Goal: Browse casually

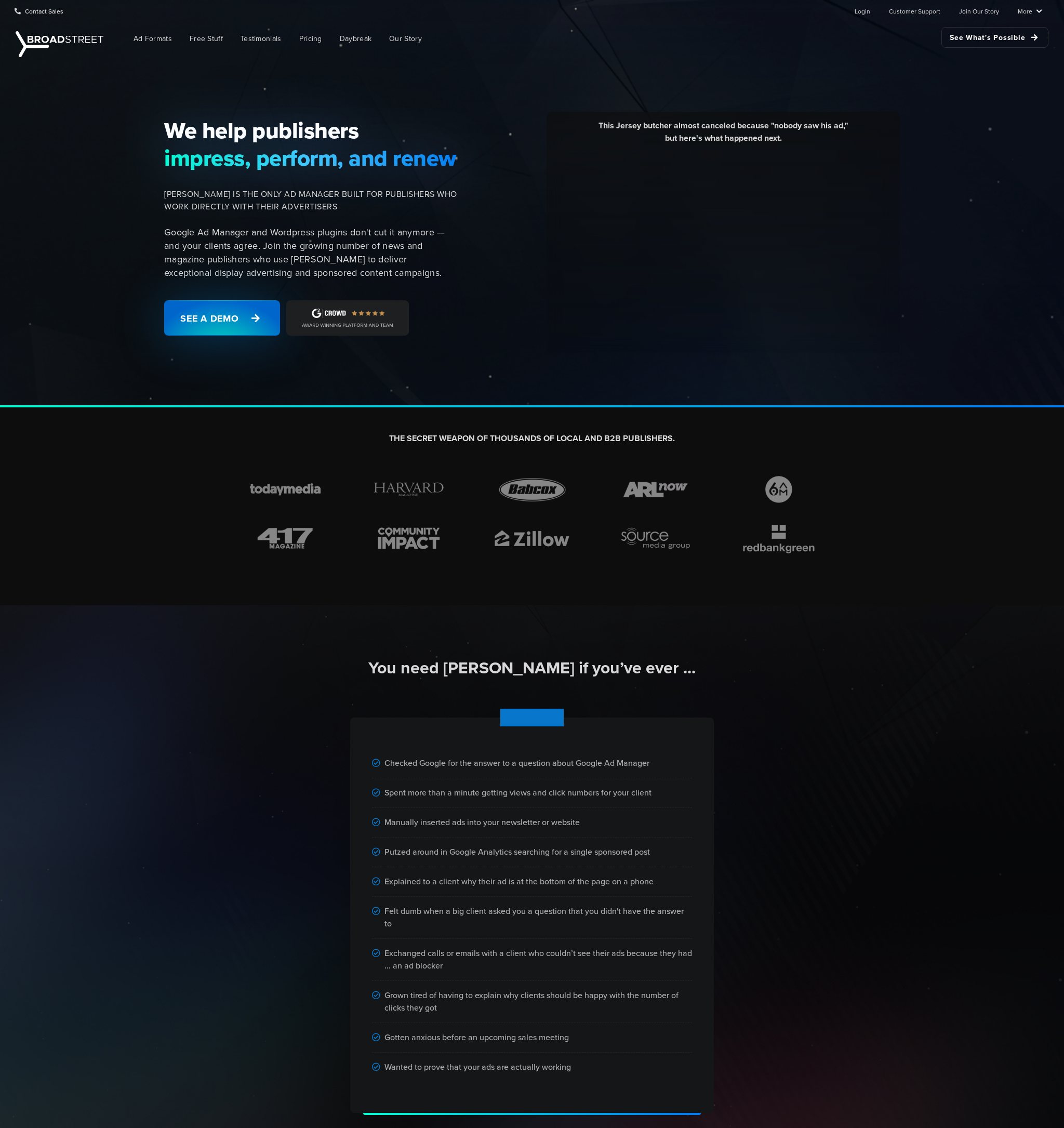
drag, startPoint x: 202, startPoint y: 526, endPoint x: 205, endPoint y: 319, distance: 207.0
click at [347, 193] on span "[PERSON_NAME] IS THE ONLY AD MANAGER BUILT FOR PUBLISHERS WHO WORK DIRECTLY WIT…" at bounding box center [311, 200] width 293 height 25
click at [343, 193] on span "[PERSON_NAME] IS THE ONLY AD MANAGER BUILT FOR PUBLISHERS WHO WORK DIRECTLY WIT…" at bounding box center [311, 200] width 293 height 25
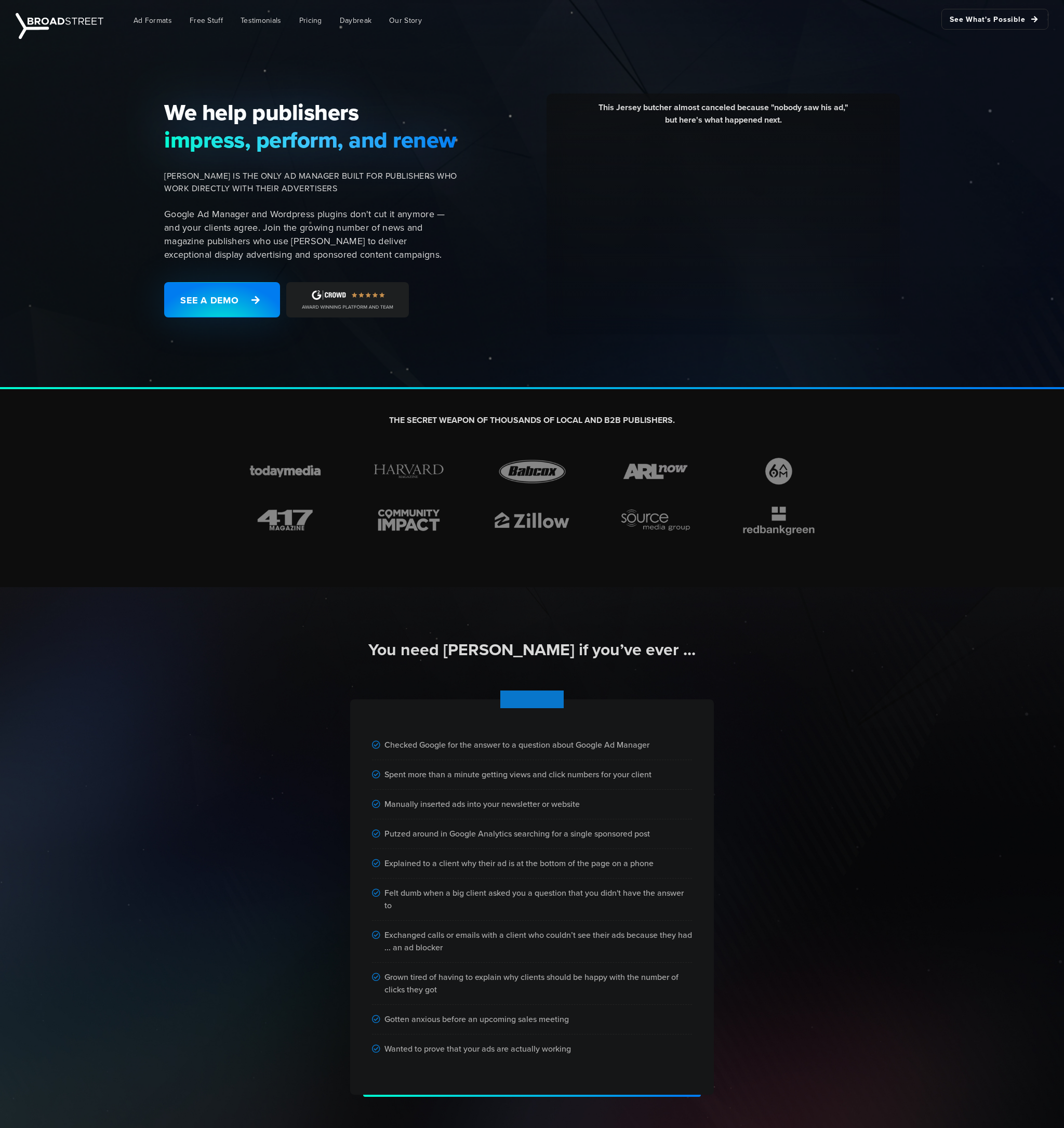
drag, startPoint x: 82, startPoint y: 266, endPoint x: 80, endPoint y: 275, distance: 9.2
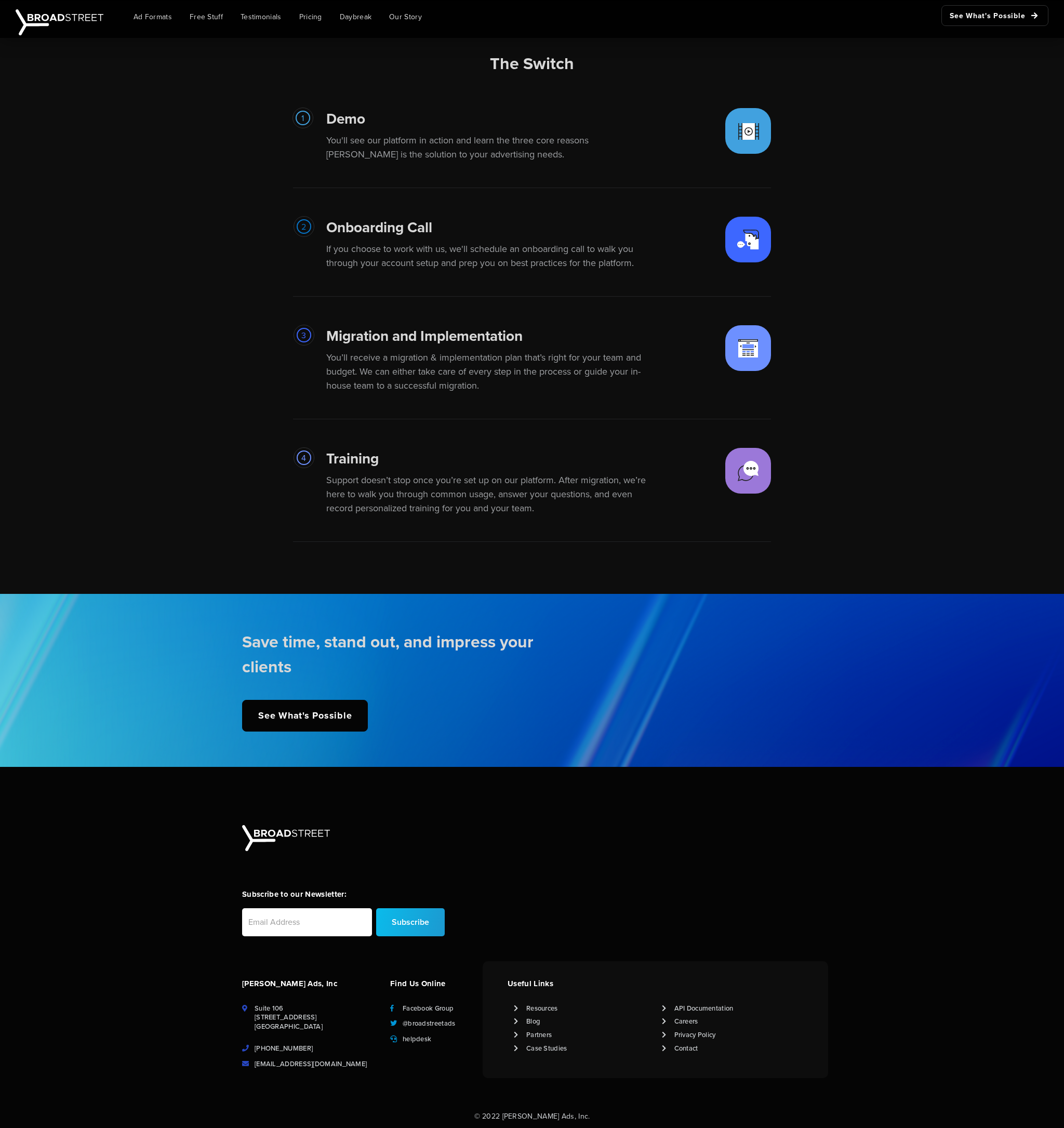
scroll to position [1899, 0]
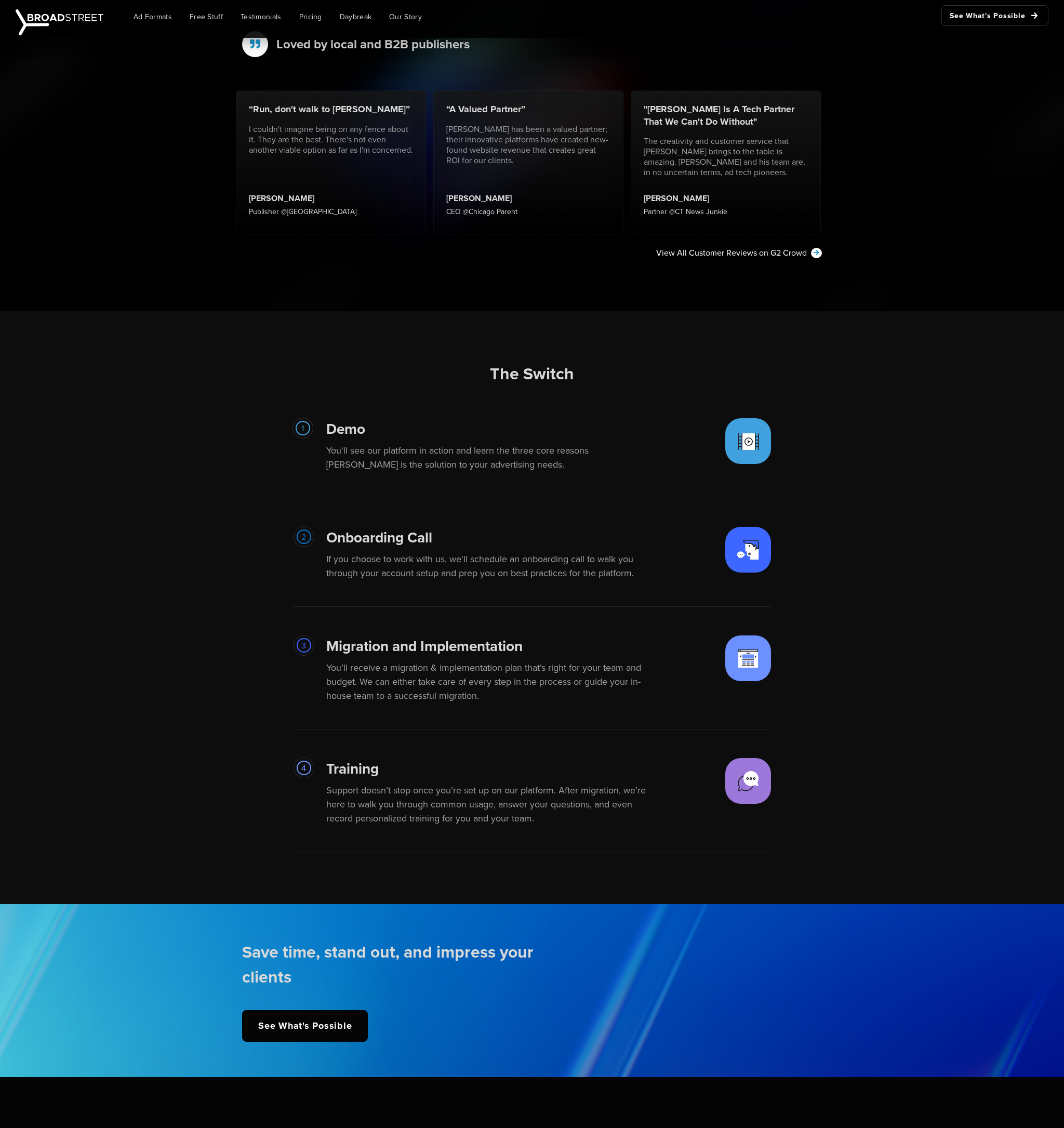
drag, startPoint x: 149, startPoint y: 363, endPoint x: 138, endPoint y: 281, distance: 82.7
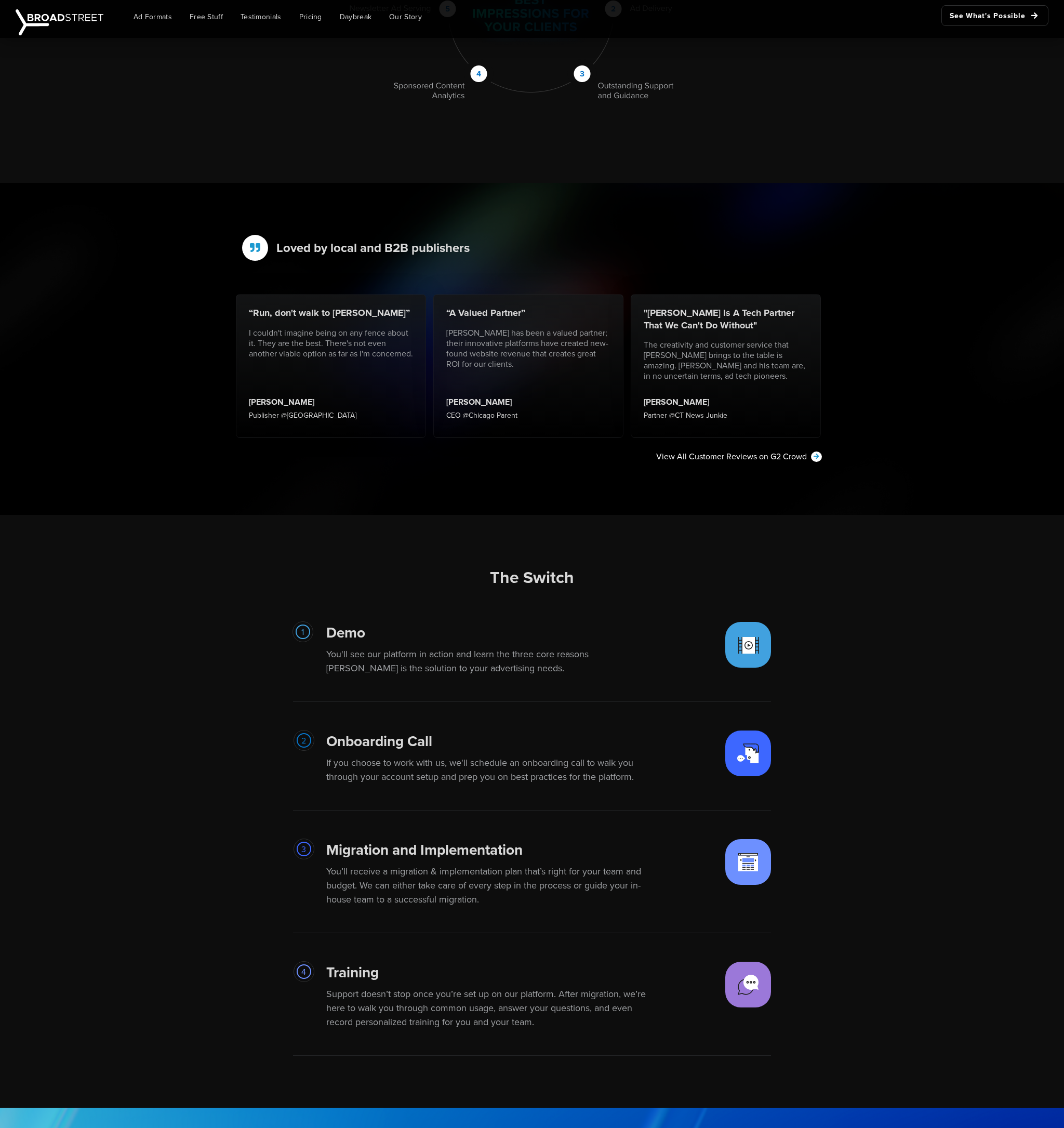
drag, startPoint x: 164, startPoint y: 443, endPoint x: 155, endPoint y: 401, distance: 43.0
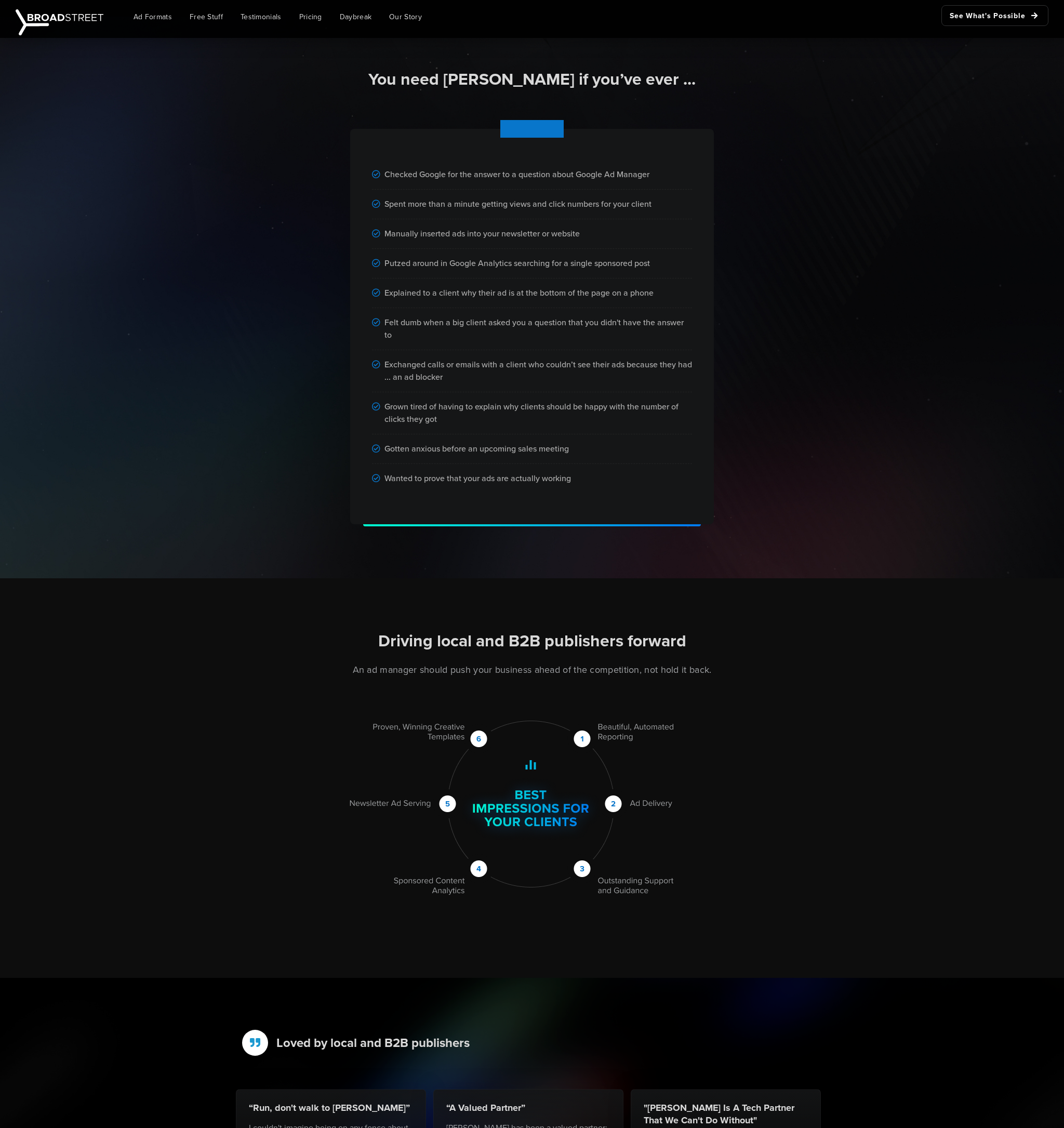
scroll to position [0, 0]
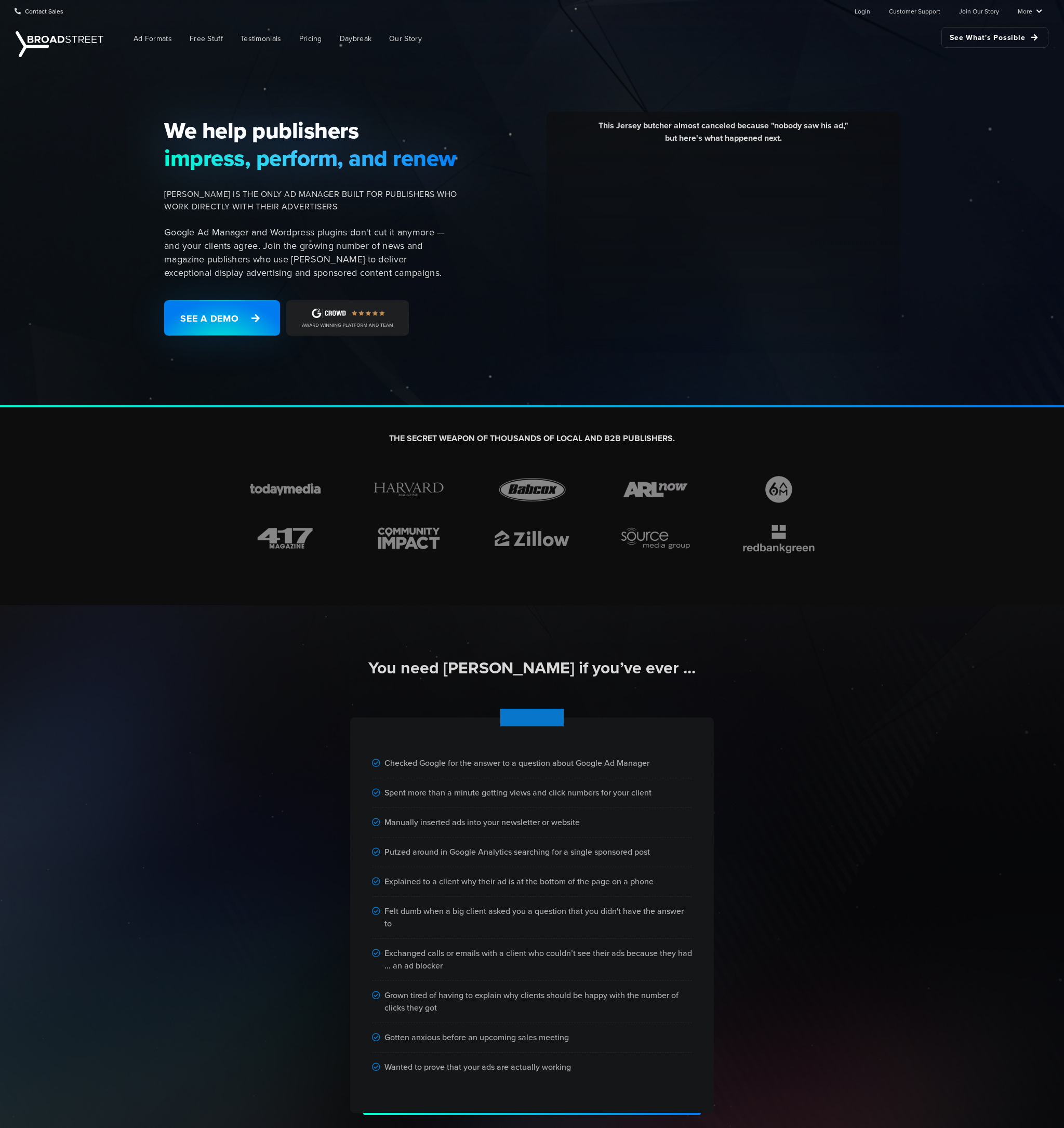
drag, startPoint x: 142, startPoint y: 496, endPoint x: 119, endPoint y: 304, distance: 193.4
click at [951, 677] on div "You need [PERSON_NAME] if you’ve ever ... Checked Google for the answer to a qu…" at bounding box center [532, 886] width 1064 height 562
click at [484, 850] on div "Putzed around in Google Analytics searching for a single sponsored post" at bounding box center [532, 853] width 320 height 30
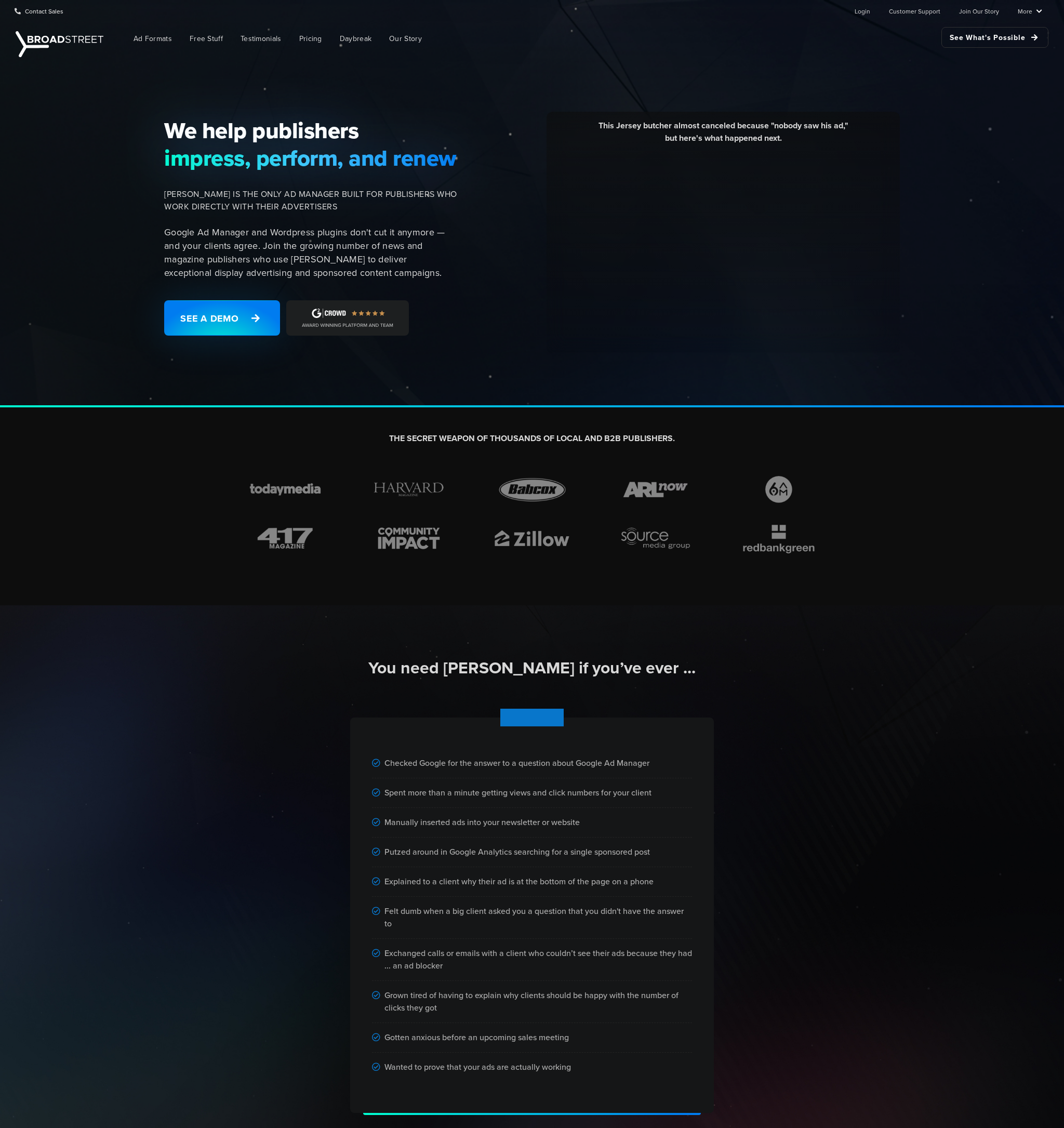
click at [484, 851] on div "Putzed around in Google Analytics searching for a single sponsored post" at bounding box center [532, 853] width 320 height 30
click at [485, 851] on div "Putzed around in Google Analytics searching for a single sponsored post" at bounding box center [532, 853] width 320 height 30
click at [512, 912] on div "Felt dumb when a big client asked you a question that you didn't have the answe…" at bounding box center [532, 918] width 320 height 42
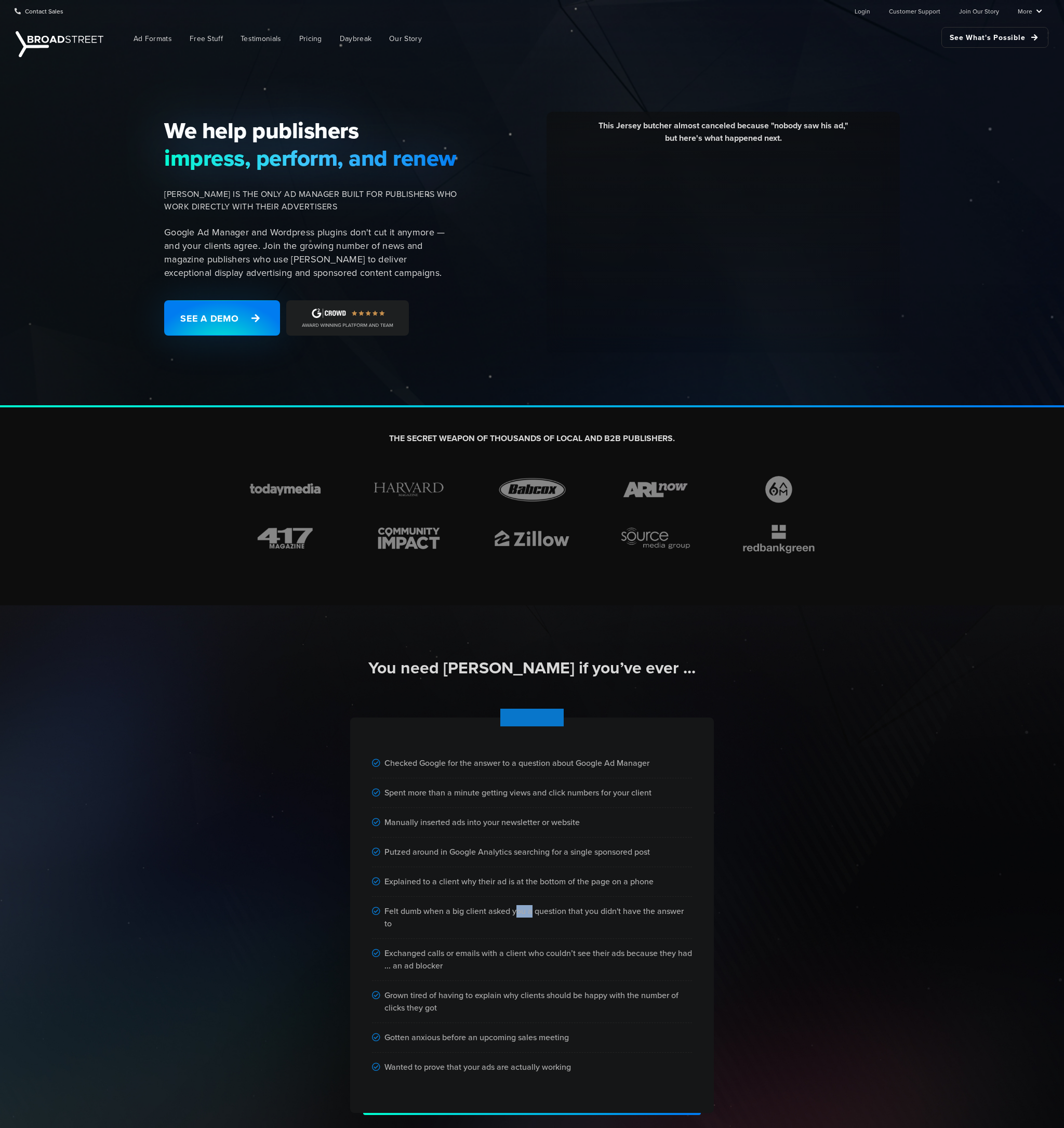
click at [512, 912] on div "Felt dumb when a big client asked you a question that you didn't have the answe…" at bounding box center [532, 918] width 320 height 42
drag, startPoint x: 512, startPoint y: 912, endPoint x: 517, endPoint y: 922, distance: 11.2
click at [512, 913] on div "Felt dumb when a big client asked you a question that you didn't have the answe…" at bounding box center [532, 918] width 320 height 42
click at [517, 922] on div "Felt dumb when a big client asked you a question that you didn't have the answe…" at bounding box center [532, 918] width 320 height 42
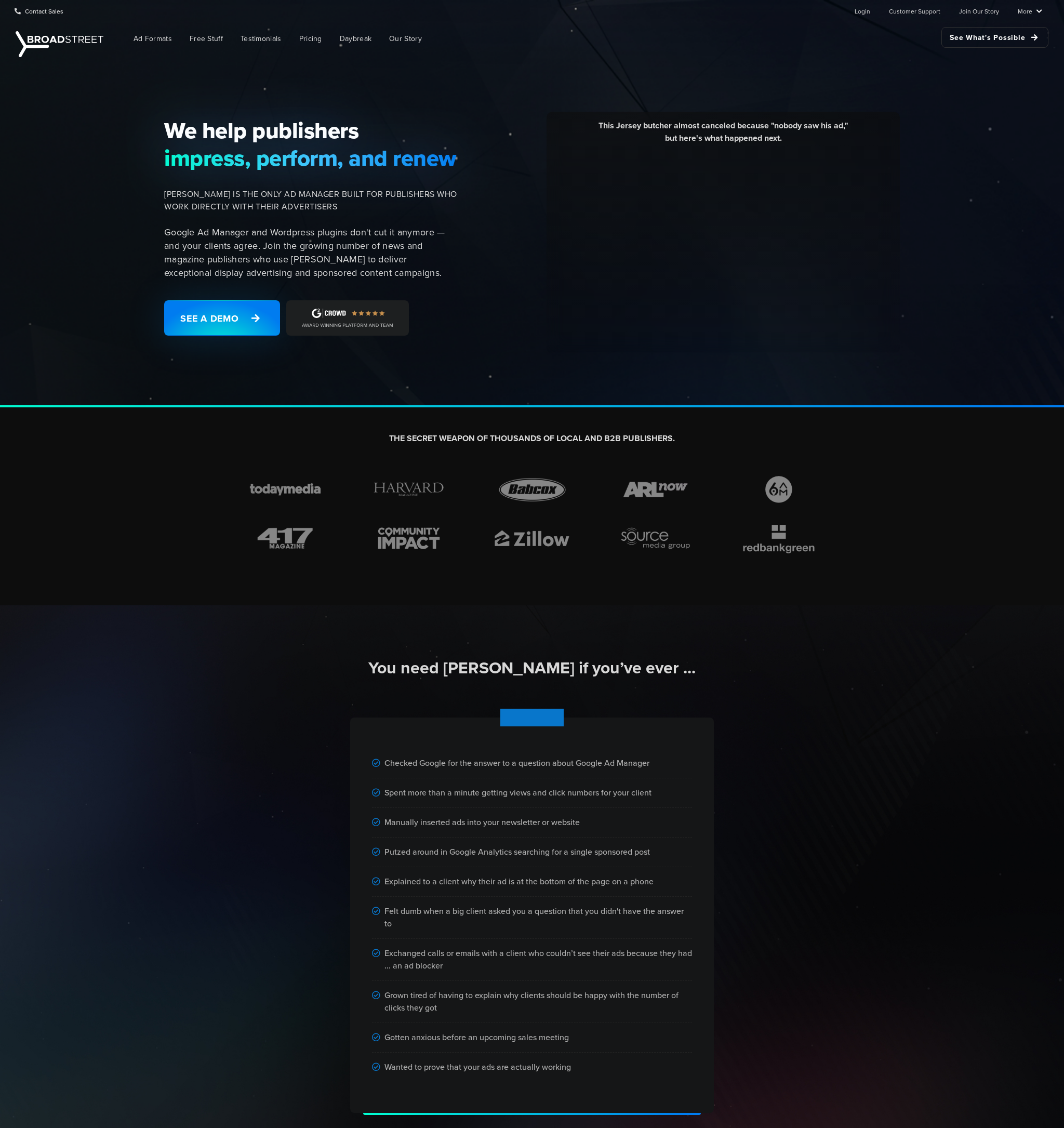
click at [517, 922] on div "Felt dumb when a big client asked you a question that you didn't have the answe…" at bounding box center [532, 918] width 320 height 42
click at [515, 920] on div "Felt dumb when a big client asked you a question that you didn't have the answe…" at bounding box center [532, 918] width 320 height 42
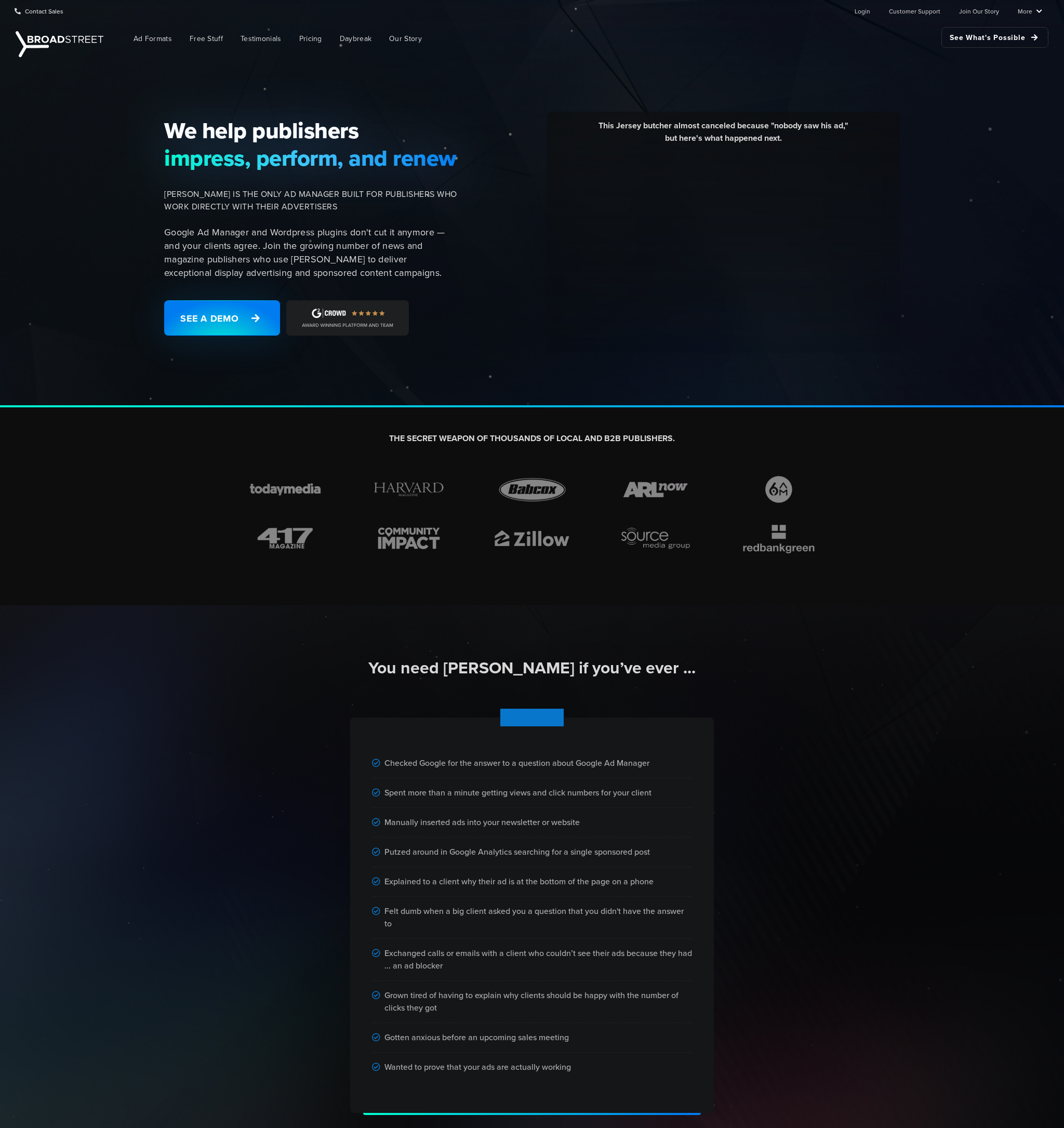
click at [514, 919] on div "Felt dumb when a big client asked you a question that you didn't have the answe…" at bounding box center [532, 918] width 320 height 42
click at [707, 124] on div "This Jersey butcher almost canceled because "nobody saw his ad," but here's wha…" at bounding box center [723, 136] width 338 height 33
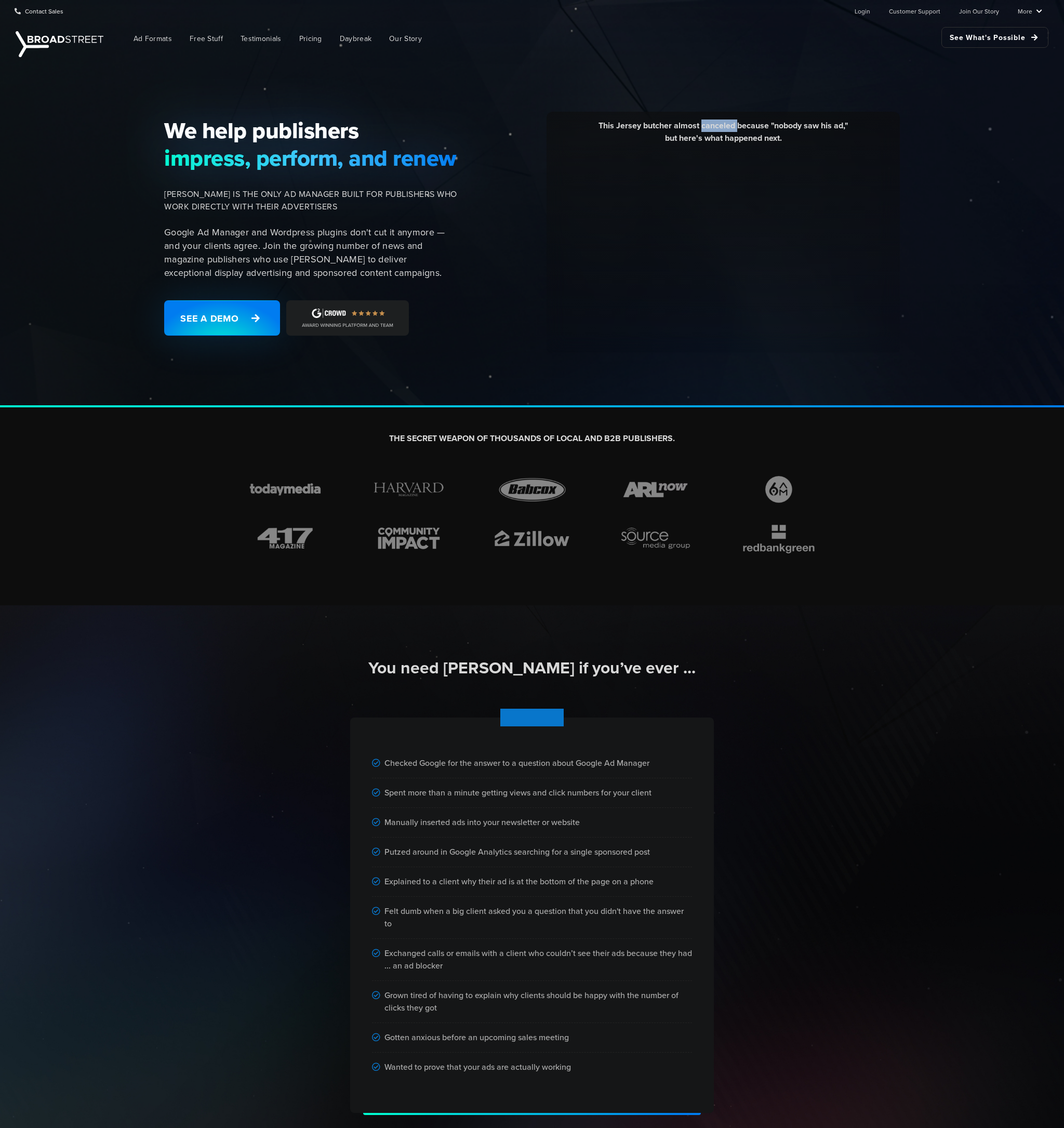
click at [707, 124] on div "This Jersey butcher almost canceled because "nobody saw his ad," but here's wha…" at bounding box center [723, 136] width 338 height 33
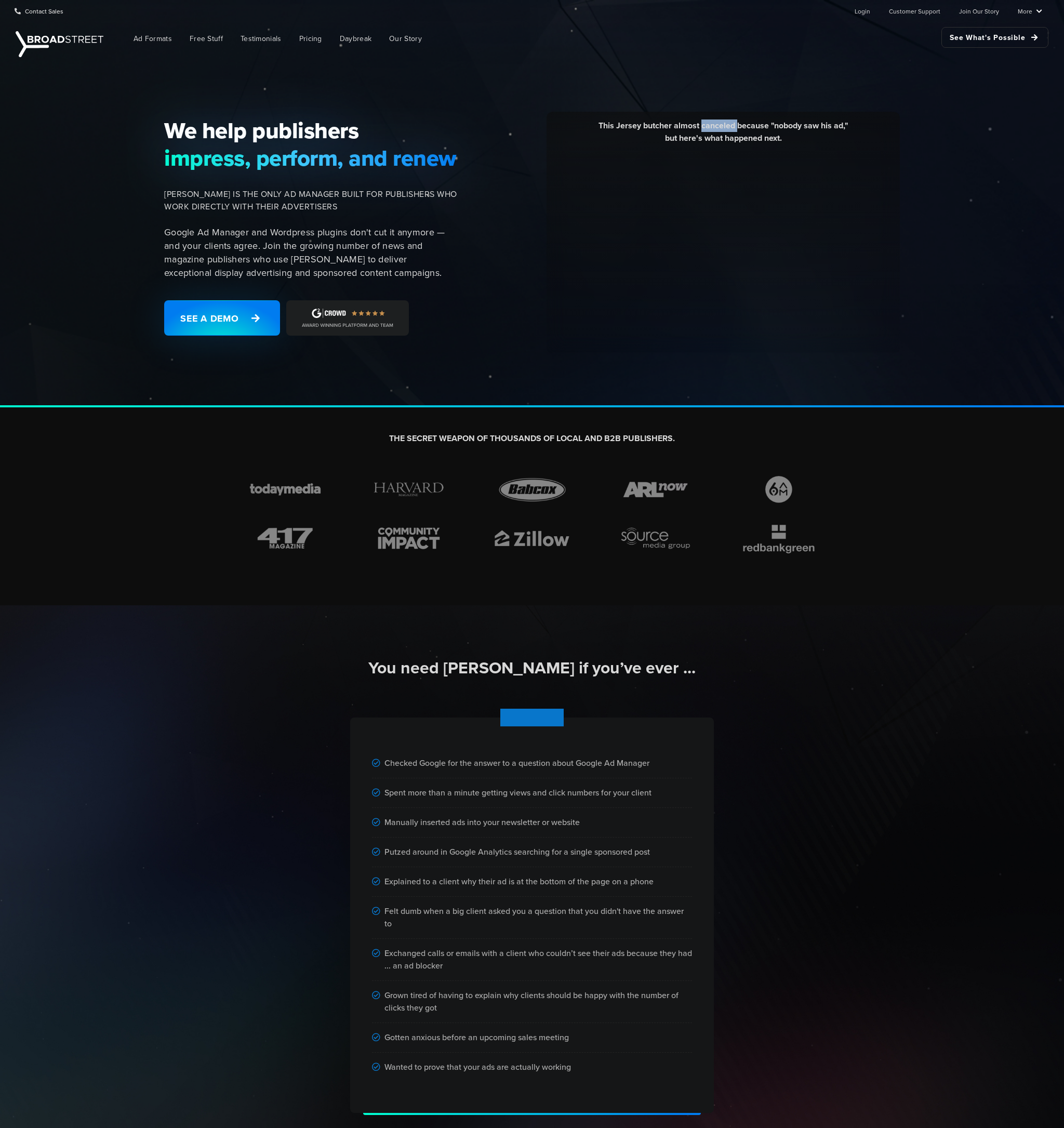
click at [707, 124] on div "This Jersey butcher almost canceled because "nobody saw his ad," but here's wha…" at bounding box center [723, 136] width 338 height 33
click at [157, 549] on div "THE SECRET WEAPON OF THOUSANDS OF LOCAL AND B2B PUBLISHERS." at bounding box center [532, 506] width 1064 height 198
